Goal: Check status: Check status

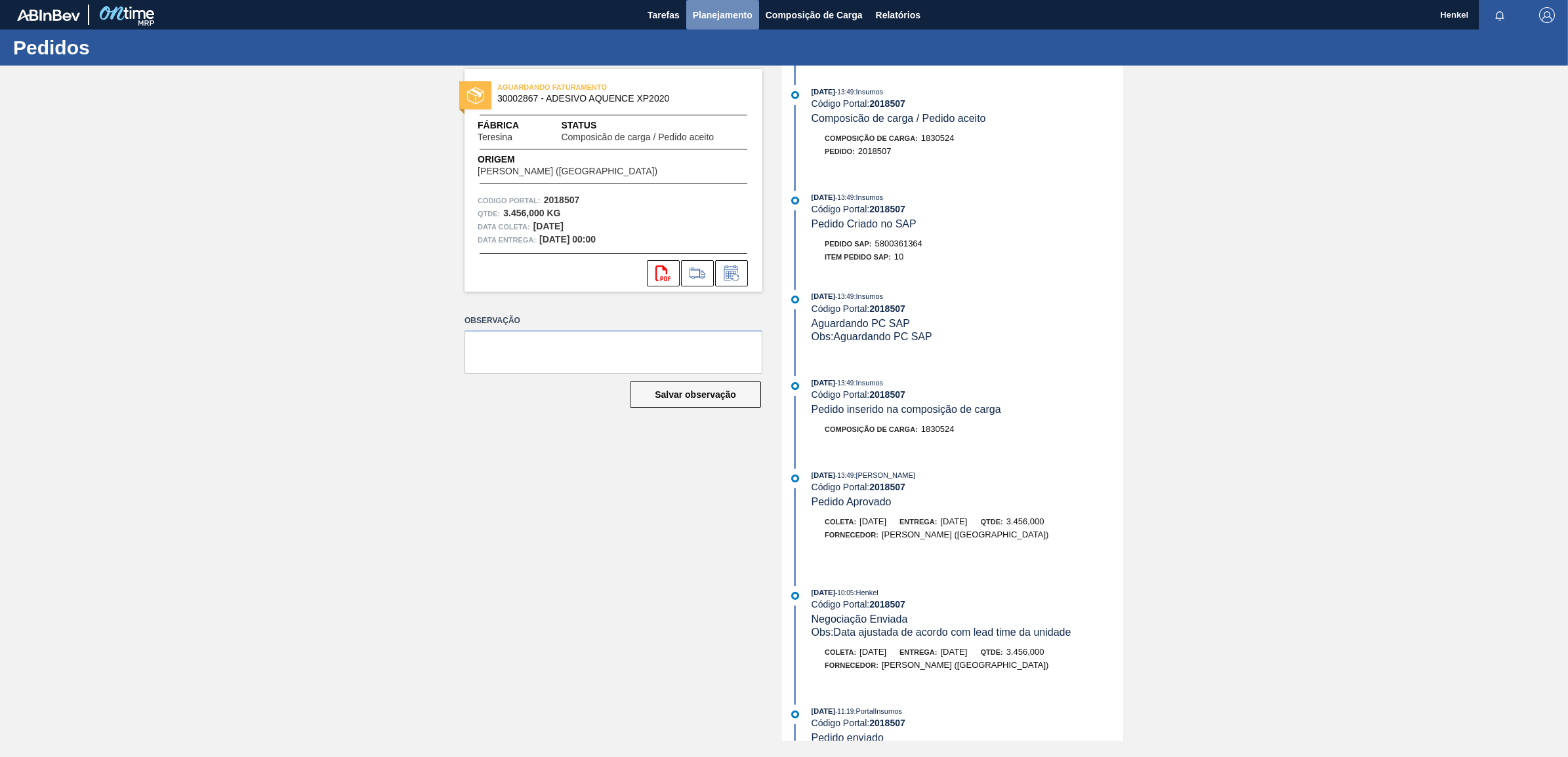
click at [729, 21] on span "Planejamento" at bounding box center [722, 15] width 59 height 16
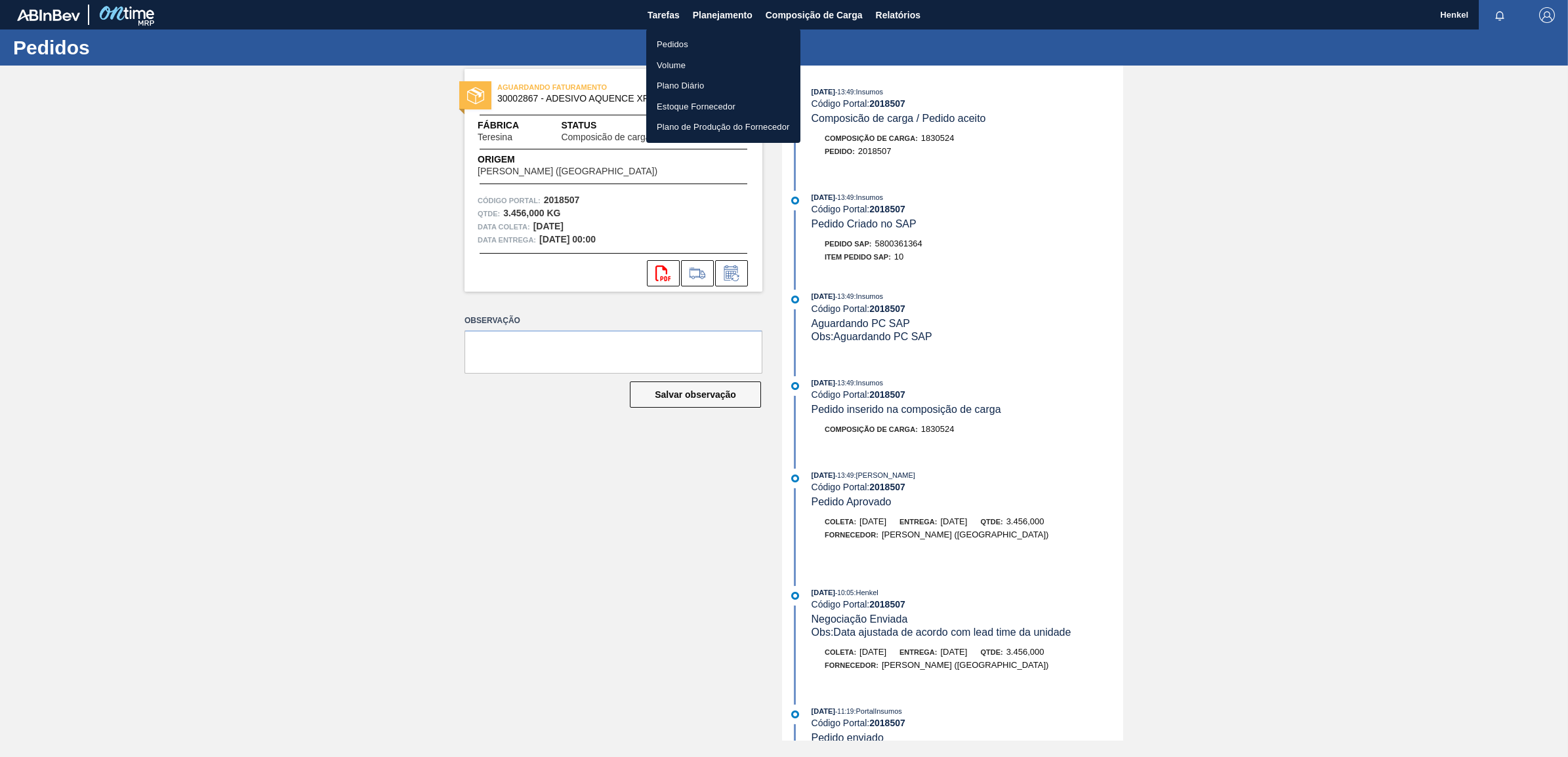
click at [669, 37] on li "Pedidos" at bounding box center [723, 44] width 155 height 21
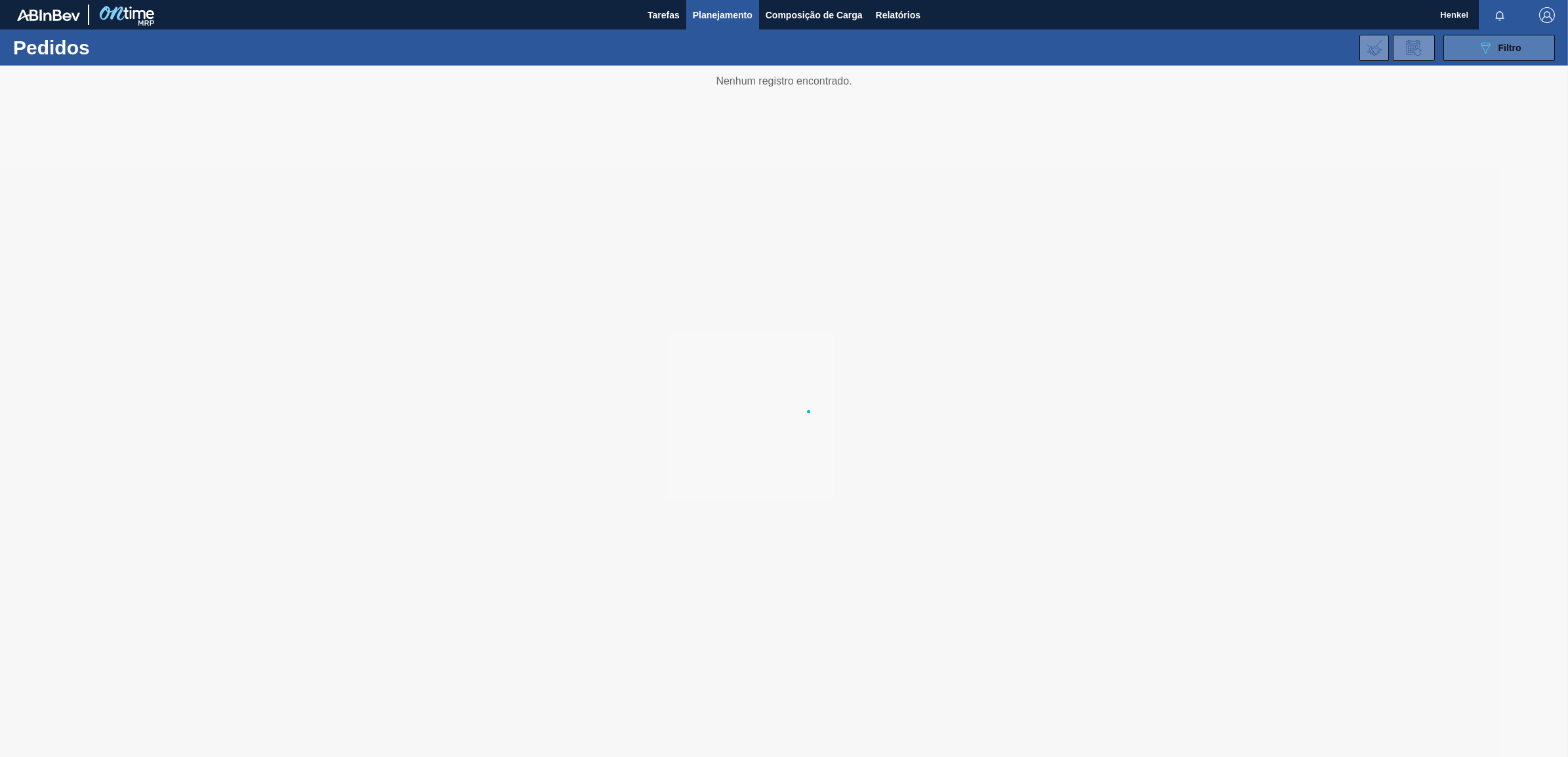
click at [1489, 43] on icon "089F7B8B-B2A5-4AFE-B5C0-19BA573D28AC" at bounding box center [1485, 47] width 16 height 16
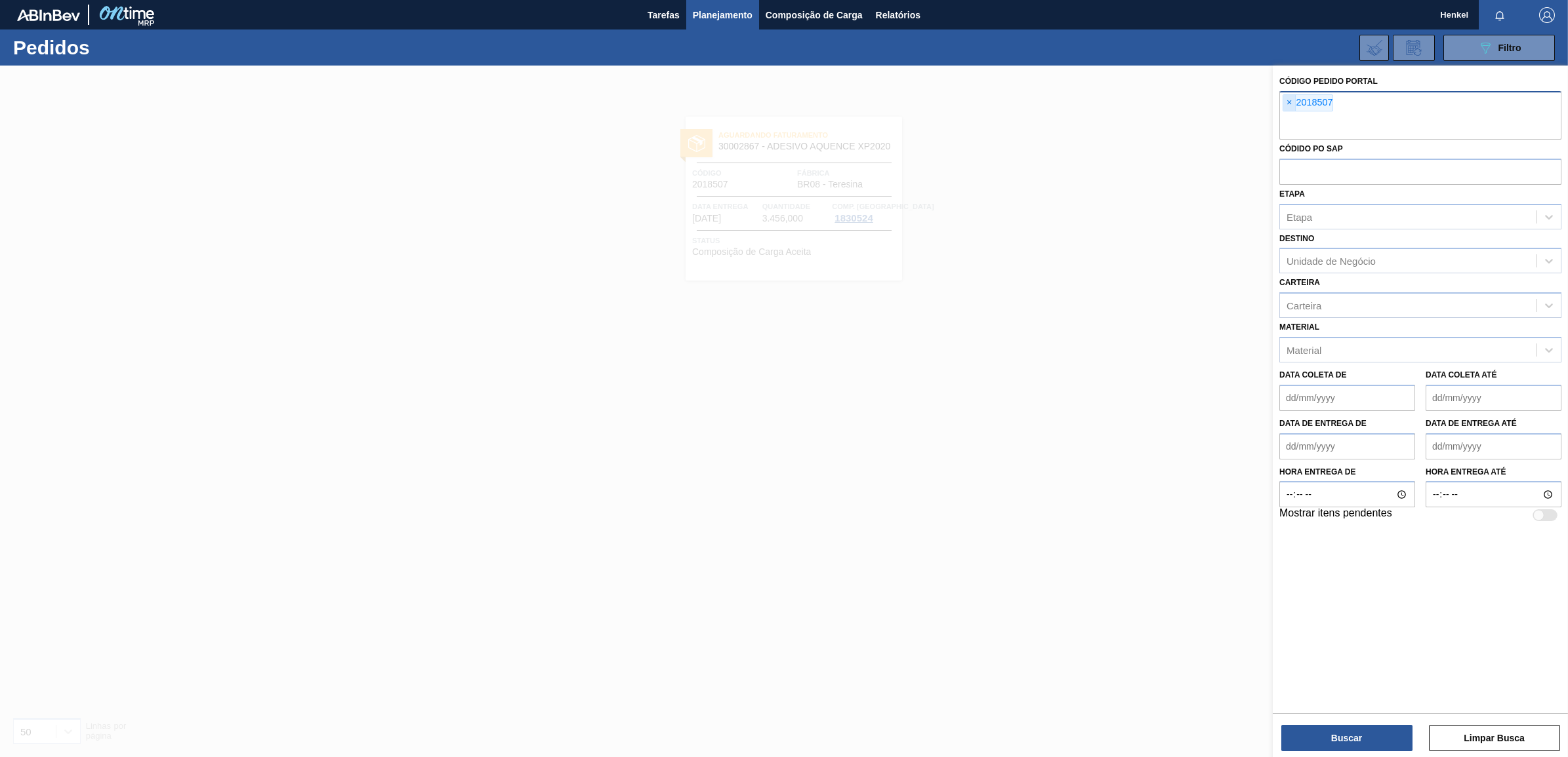
click at [1288, 103] on span "×" at bounding box center [1288, 103] width 12 height 16
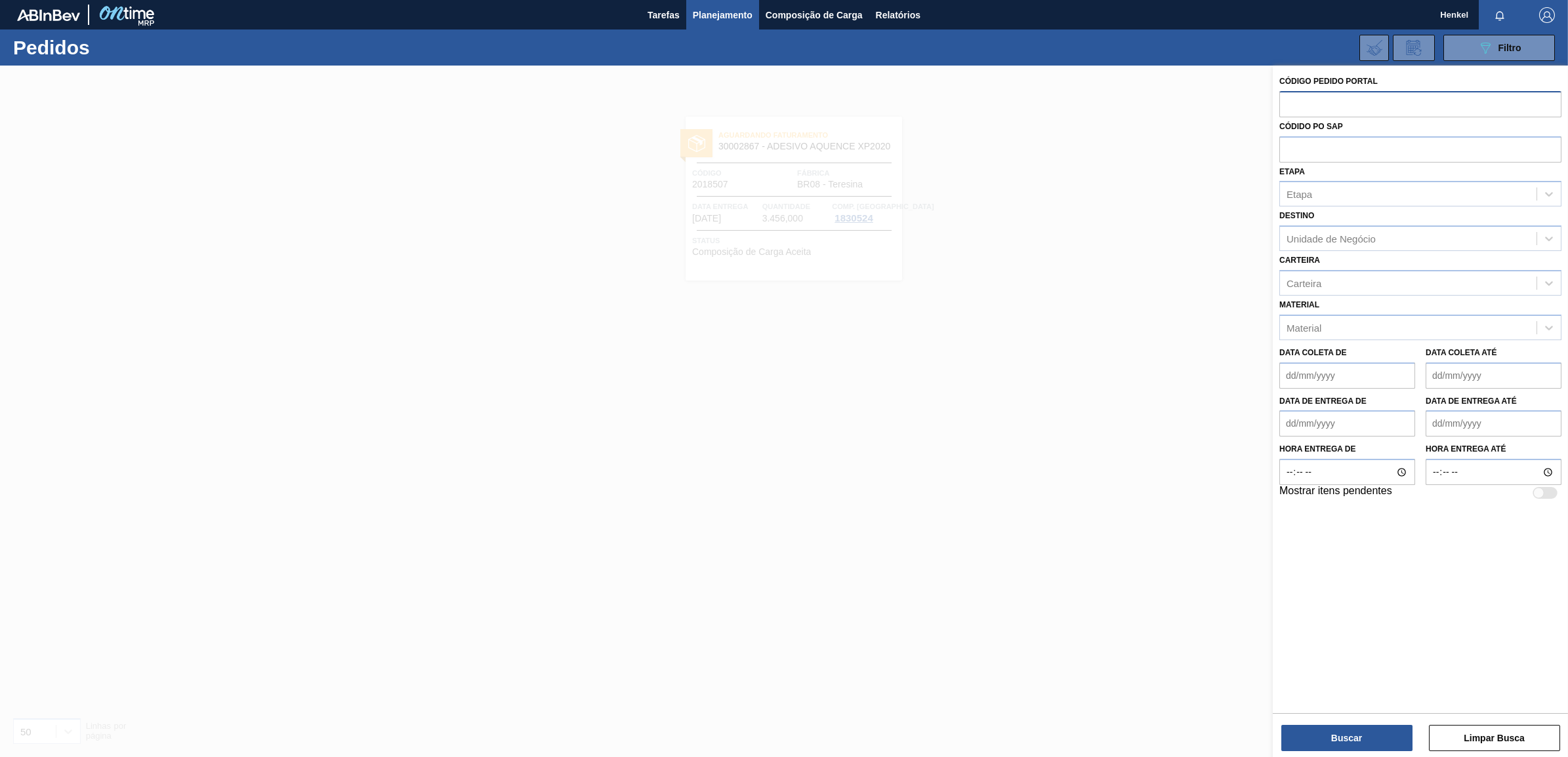
click at [1320, 103] on input "text" at bounding box center [1420, 103] width 282 height 25
paste input "2022697"
type input "2022697"
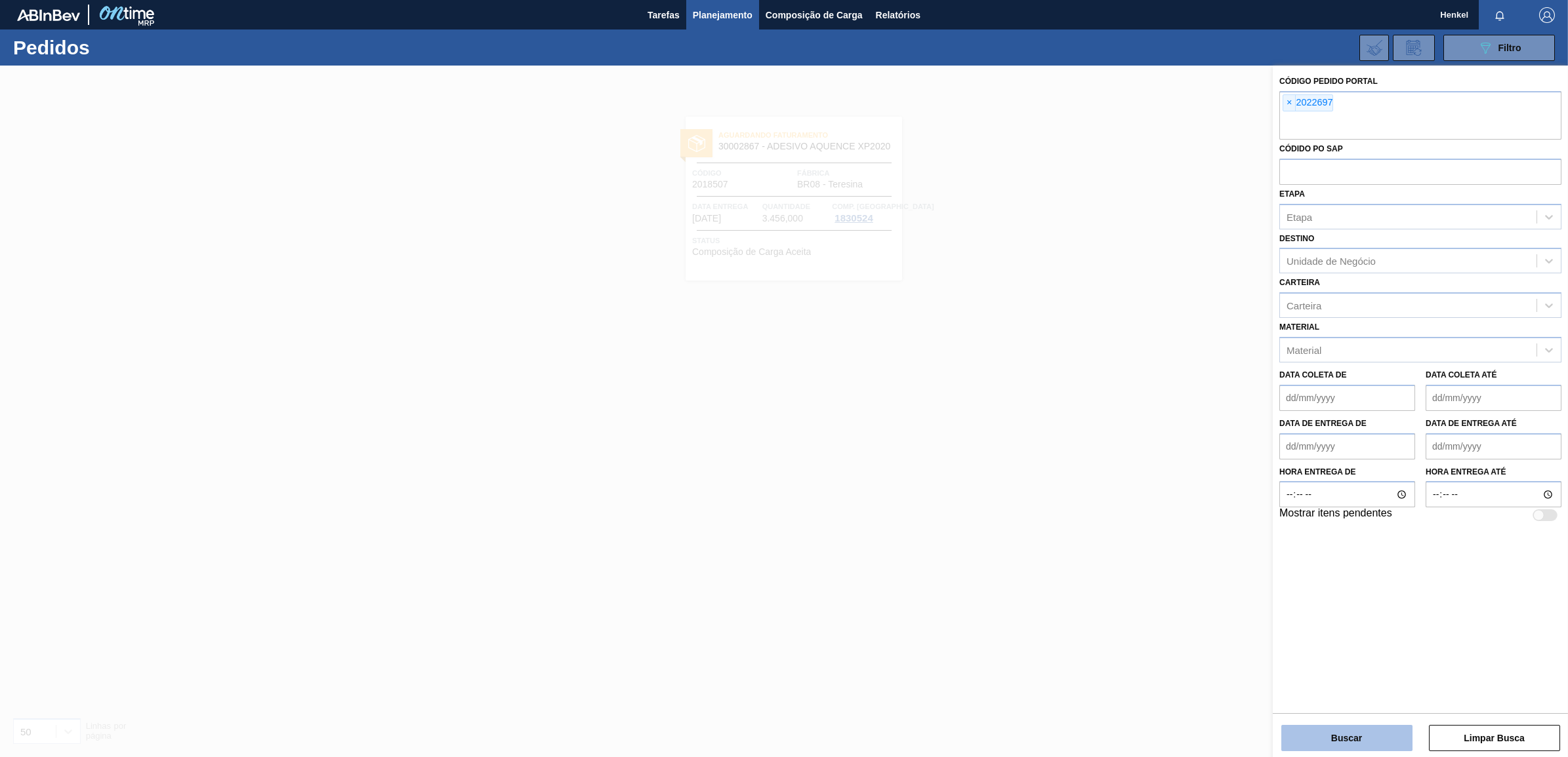
click at [1347, 738] on button "Buscar" at bounding box center [1347, 738] width 131 height 26
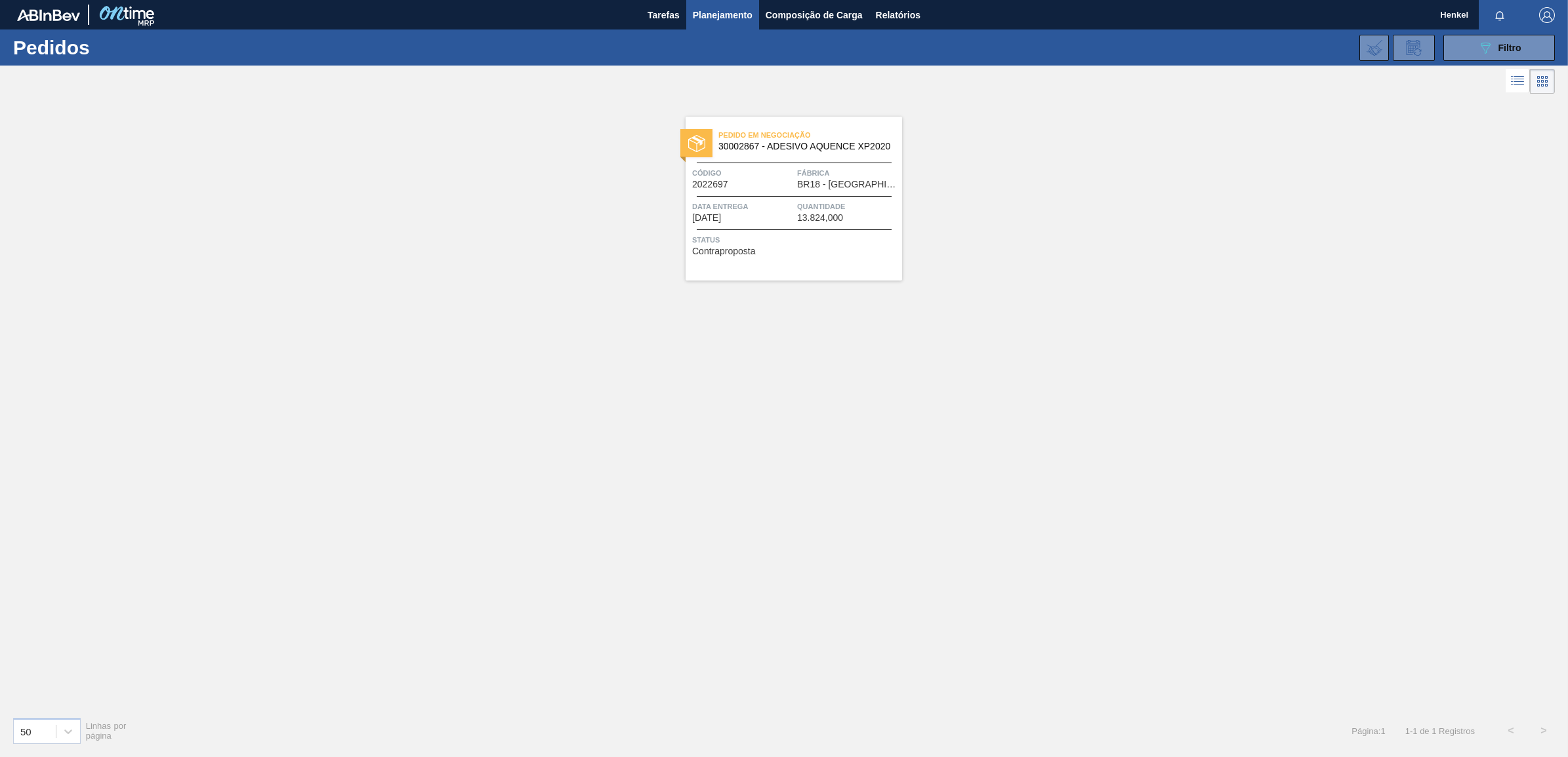
click at [768, 202] on span "Data entrega" at bounding box center [743, 206] width 102 height 13
